Goal: Check status: Check status

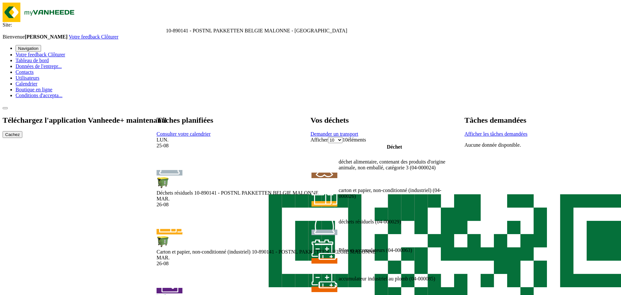
click at [528, 131] on span "Afficher les tâches demandées" at bounding box center [496, 133] width 63 height 5
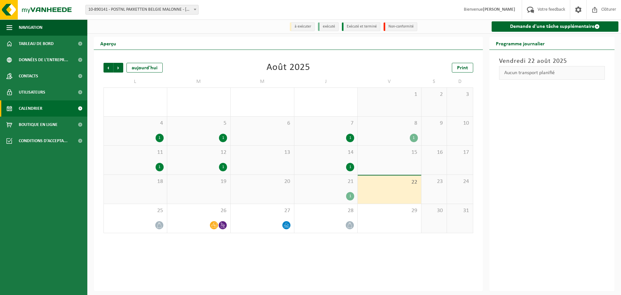
click at [333, 194] on div "1" at bounding box center [326, 196] width 57 height 8
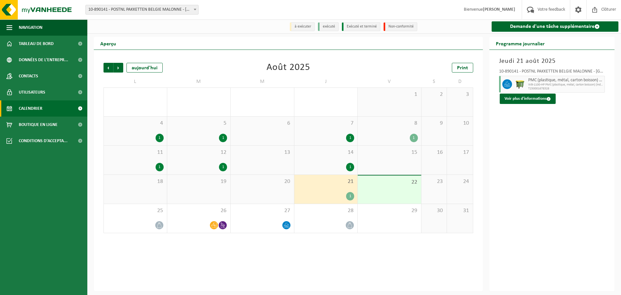
click at [343, 176] on div "21 1" at bounding box center [325, 189] width 63 height 29
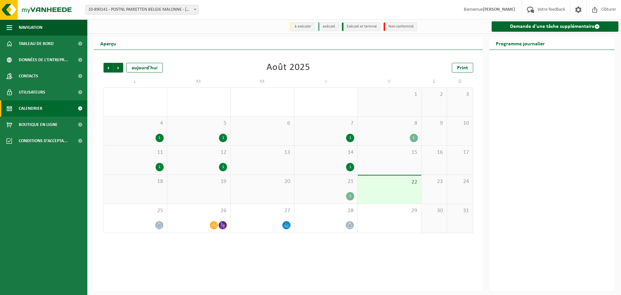
click at [347, 173] on div "14 1" at bounding box center [325, 160] width 63 height 29
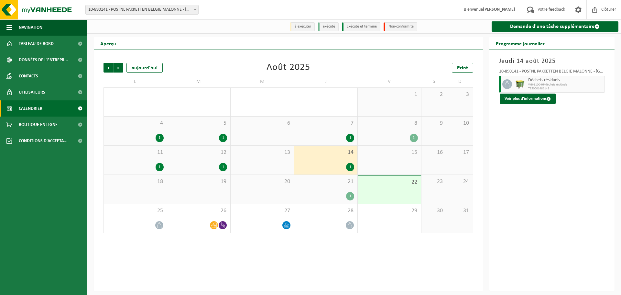
click at [343, 192] on div "1" at bounding box center [326, 196] width 57 height 8
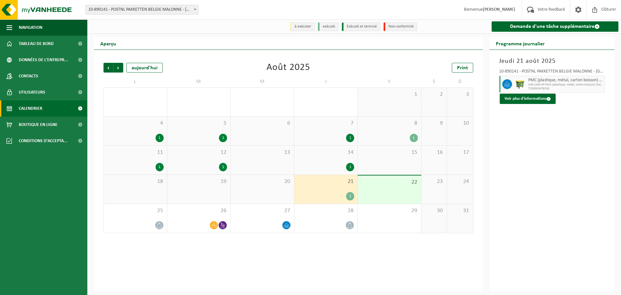
click at [341, 193] on div "1" at bounding box center [326, 196] width 57 height 8
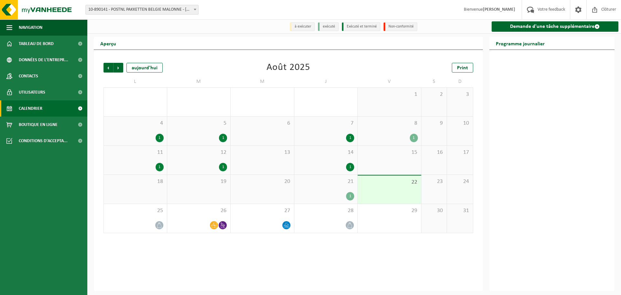
click at [333, 186] on div "21 1" at bounding box center [325, 189] width 63 height 29
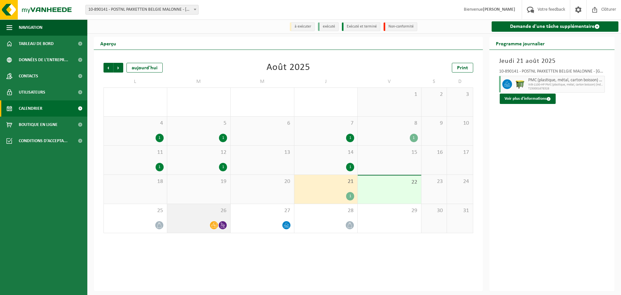
click at [186, 216] on div "26" at bounding box center [198, 218] width 63 height 29
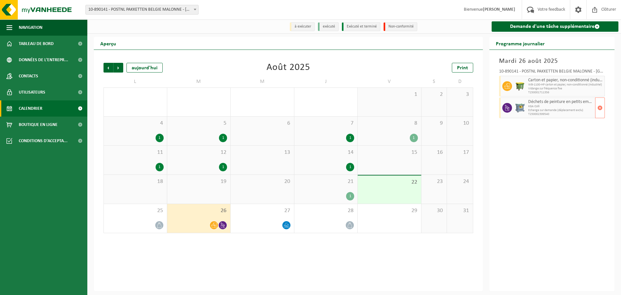
click at [546, 107] on span "KGA Colli" at bounding box center [561, 106] width 66 height 4
